Goal: Find specific page/section: Find specific page/section

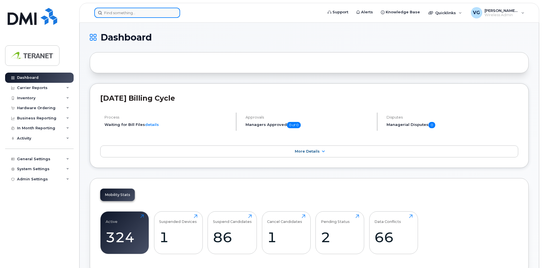
click at [131, 12] on input at bounding box center [137, 13] width 86 height 10
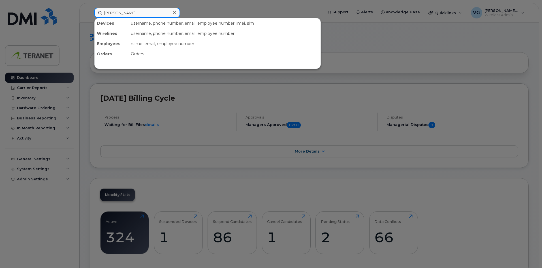
type input "[PERSON_NAME]"
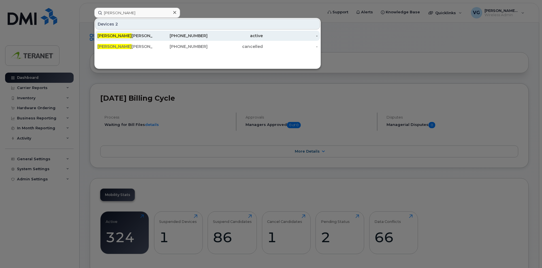
click at [129, 35] on div "[PERSON_NAME]" at bounding box center [124, 36] width 55 height 6
